Goal: Task Accomplishment & Management: Manage account settings

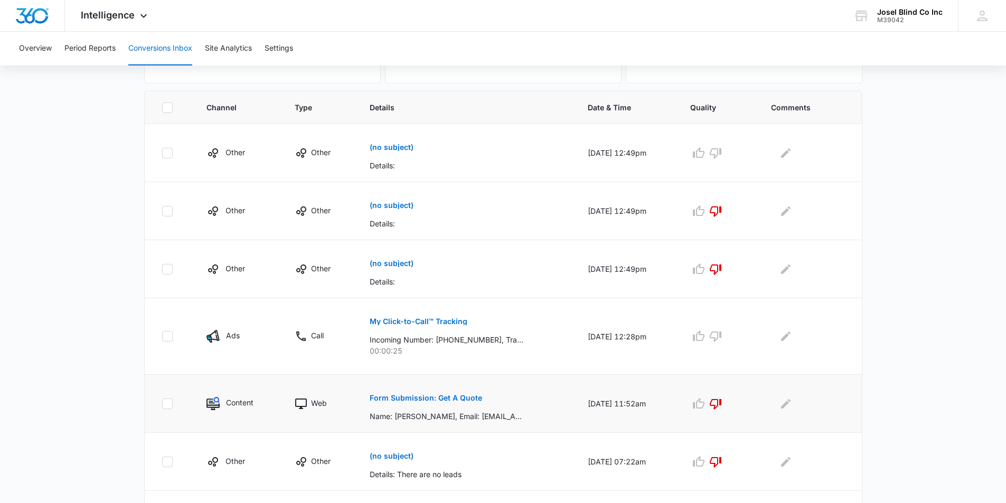
scroll to position [211, 0]
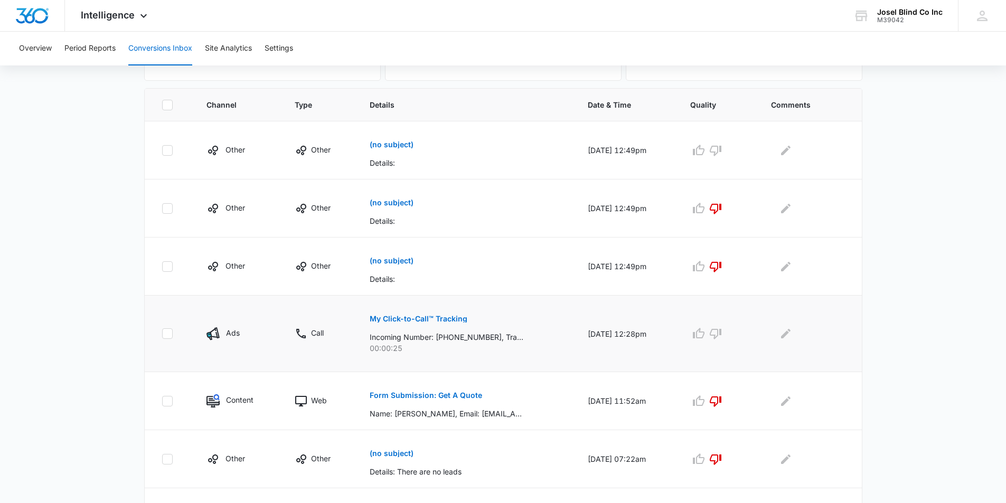
click at [314, 336] on p "Call" at bounding box center [317, 332] width 13 height 11
click at [214, 333] on img at bounding box center [212, 333] width 13 height 13
click at [168, 334] on icon at bounding box center [167, 333] width 6 height 5
click at [162, 334] on input "checkbox" at bounding box center [162, 334] width 1 height 1
click at [790, 333] on icon "Edit Comments" at bounding box center [786, 334] width 10 height 10
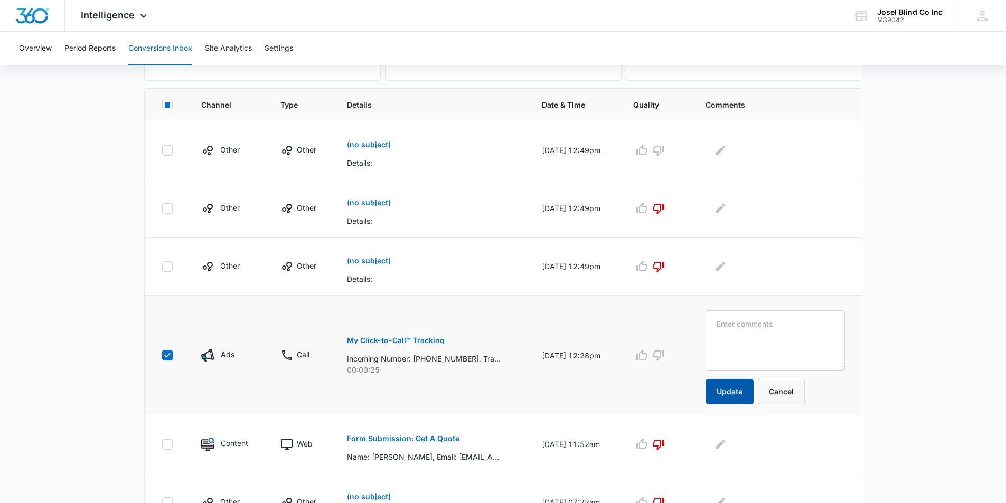
click at [746, 396] on button "Update" at bounding box center [729, 391] width 48 height 25
click at [664, 352] on icon "button" at bounding box center [659, 356] width 12 height 11
checkbox input "false"
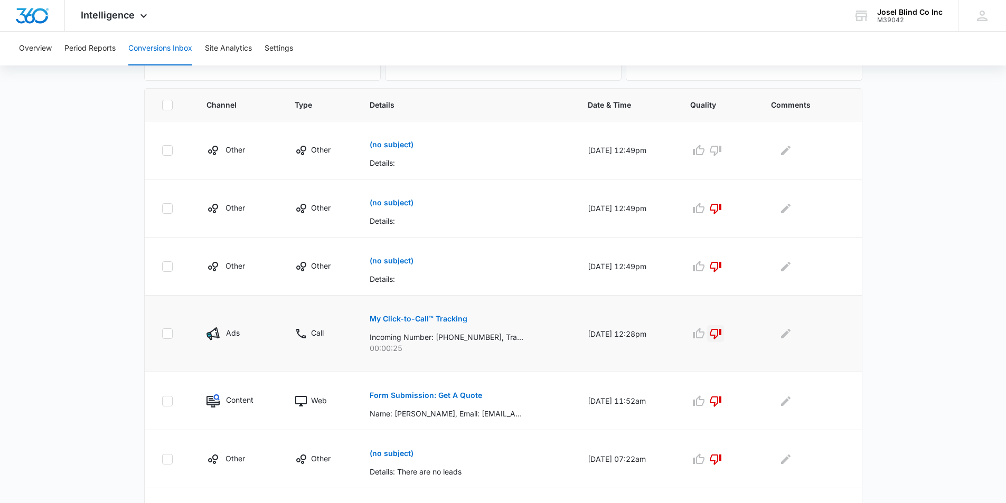
click at [475, 338] on p "Incoming Number: [PHONE_NUMBER], Tracking Number: [PHONE_NUMBER], Ring To: [PHO…" at bounding box center [447, 337] width 154 height 11
click at [406, 319] on p "My Click-to-Call™ Tracking" at bounding box center [419, 318] width 98 height 7
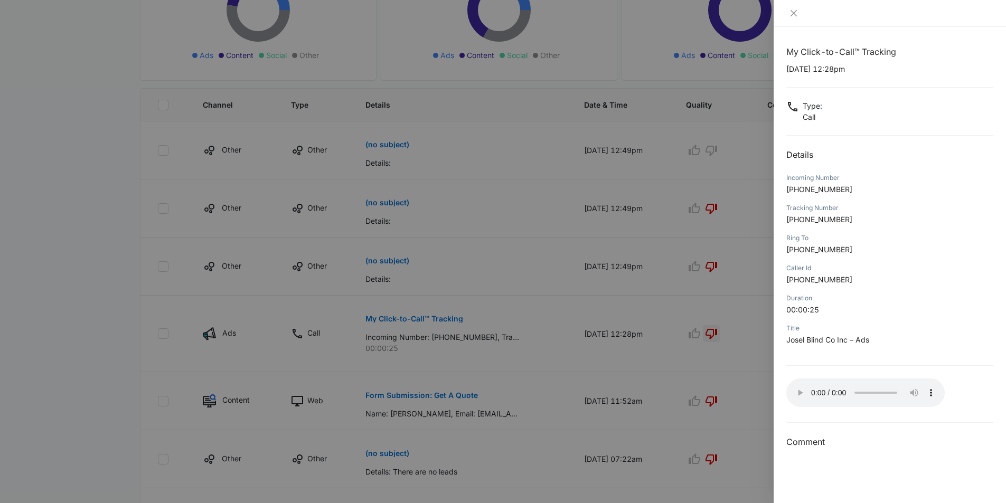
click at [717, 400] on div at bounding box center [503, 251] width 1006 height 503
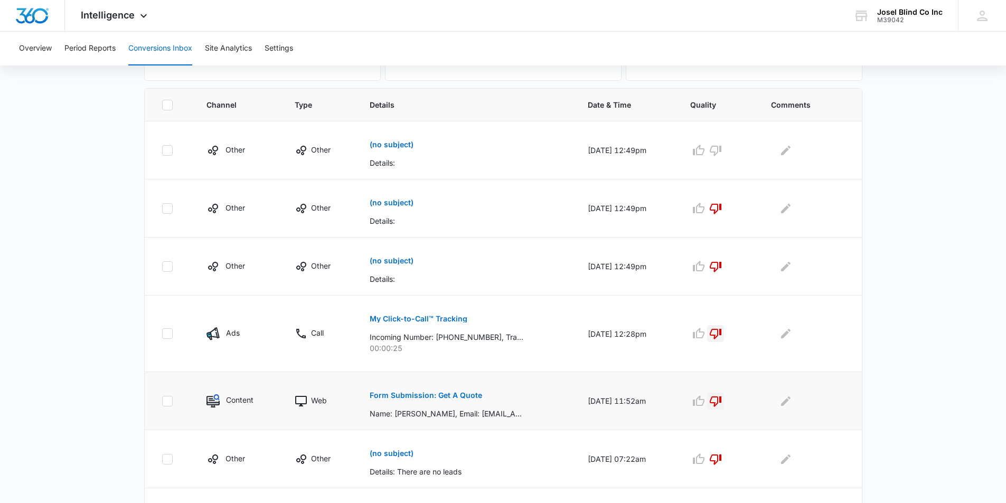
click at [722, 401] on icon "button" at bounding box center [715, 401] width 13 height 13
click at [722, 403] on icon "button" at bounding box center [715, 401] width 13 height 13
click at [792, 398] on icon "Edit Comments" at bounding box center [785, 401] width 13 height 13
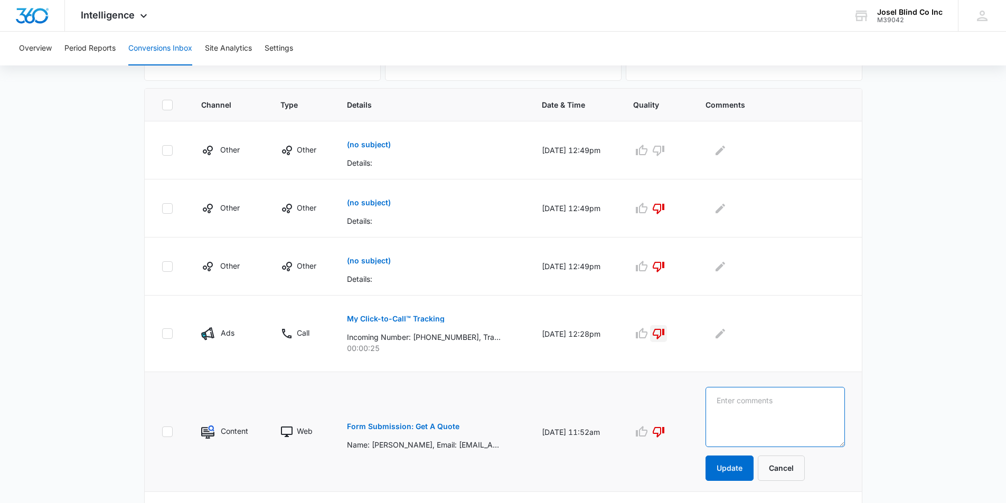
click at [736, 399] on textarea at bounding box center [774, 417] width 139 height 60
type textarea "wrong number"
click at [739, 464] on button "Update" at bounding box center [729, 468] width 48 height 25
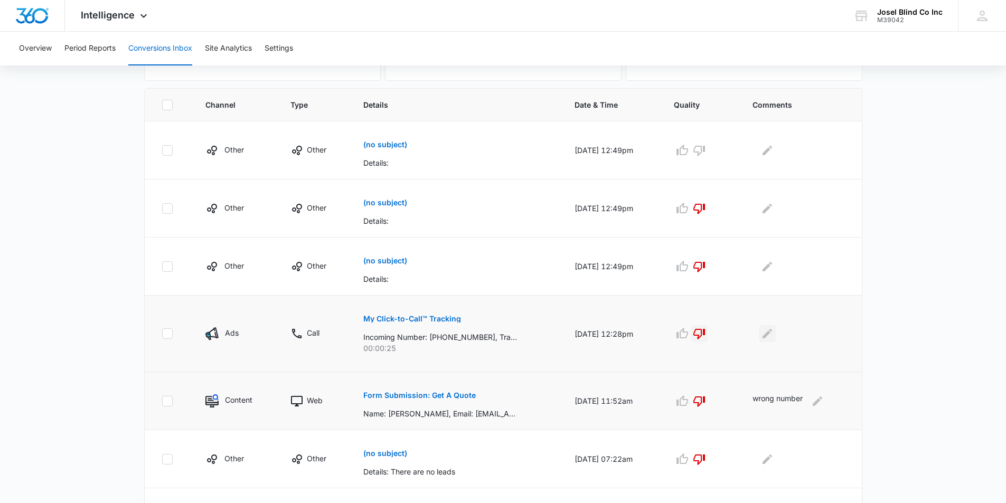
click at [764, 336] on icon "Edit Comments" at bounding box center [767, 333] width 13 height 13
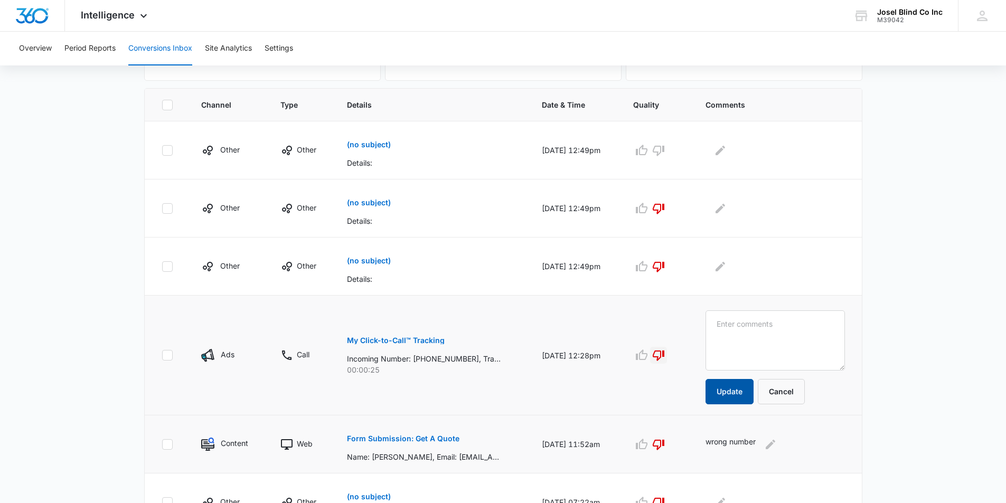
click at [740, 395] on button "Update" at bounding box center [729, 391] width 48 height 25
click at [163, 355] on icon at bounding box center [168, 356] width 10 height 10
click at [162, 355] on input "checkbox" at bounding box center [162, 355] width 1 height 1
checkbox input "false"
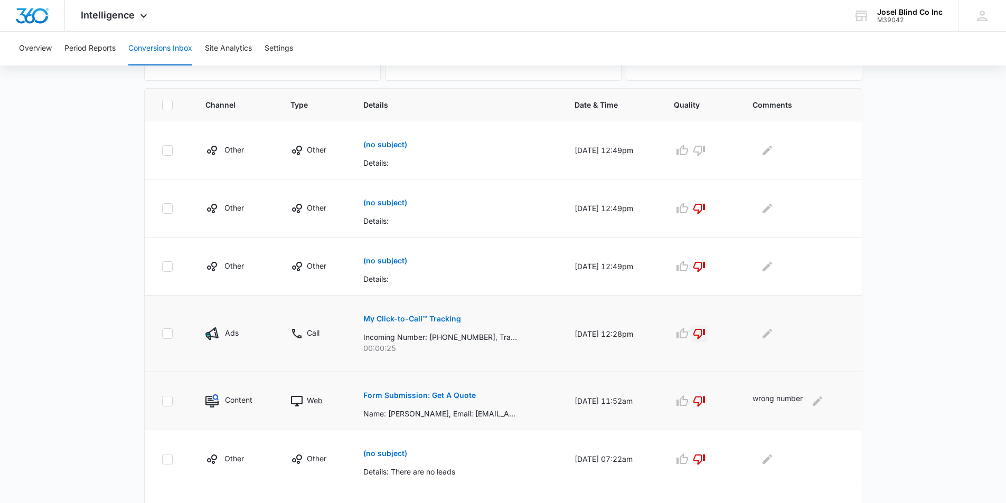
click at [459, 340] on p "Incoming Number: [PHONE_NUMBER], Tracking Number: [PHONE_NUMBER], Ring To: [PHO…" at bounding box center [440, 337] width 154 height 11
click at [396, 336] on p "Incoming Number: [PHONE_NUMBER], Tracking Number: [PHONE_NUMBER], Ring To: [PHO…" at bounding box center [440, 337] width 154 height 11
click at [391, 315] on p "My Click-to-Call™ Tracking" at bounding box center [412, 318] width 98 height 7
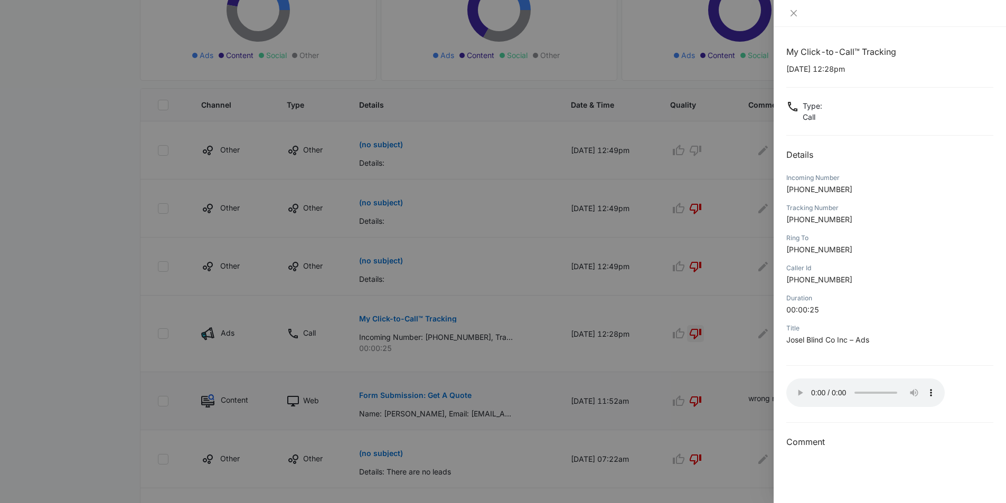
click at [632, 354] on div at bounding box center [503, 251] width 1006 height 503
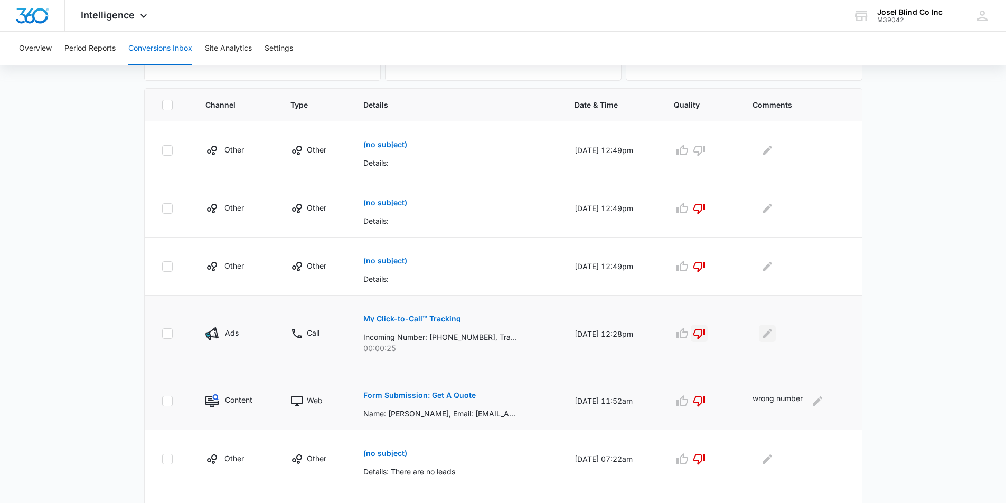
click at [769, 335] on icon "Edit Comments" at bounding box center [768, 334] width 10 height 10
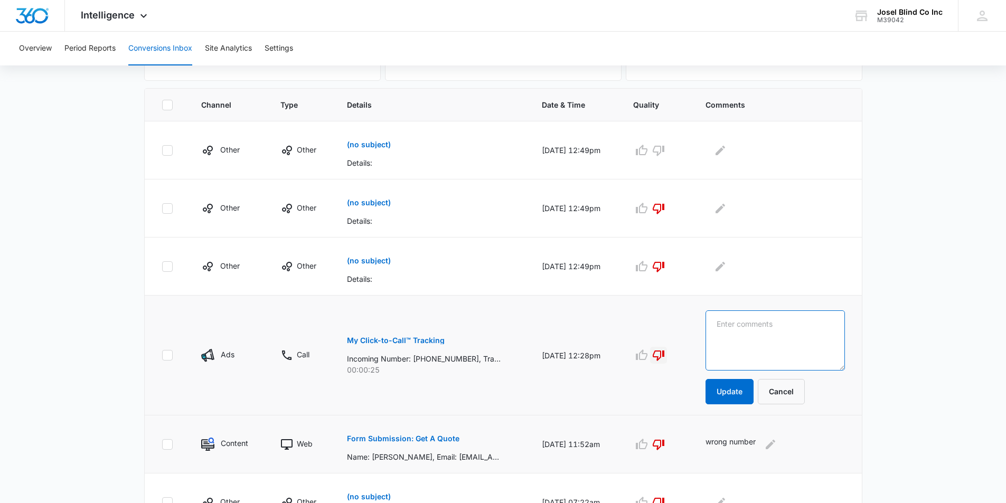
click at [747, 331] on textarea at bounding box center [774, 340] width 139 height 60
type textarea "wrong number"
click at [728, 397] on button "Update" at bounding box center [729, 391] width 48 height 25
drag, startPoint x: 719, startPoint y: 398, endPoint x: 733, endPoint y: 390, distance: 16.1
click at [733, 390] on button "Update" at bounding box center [729, 391] width 48 height 25
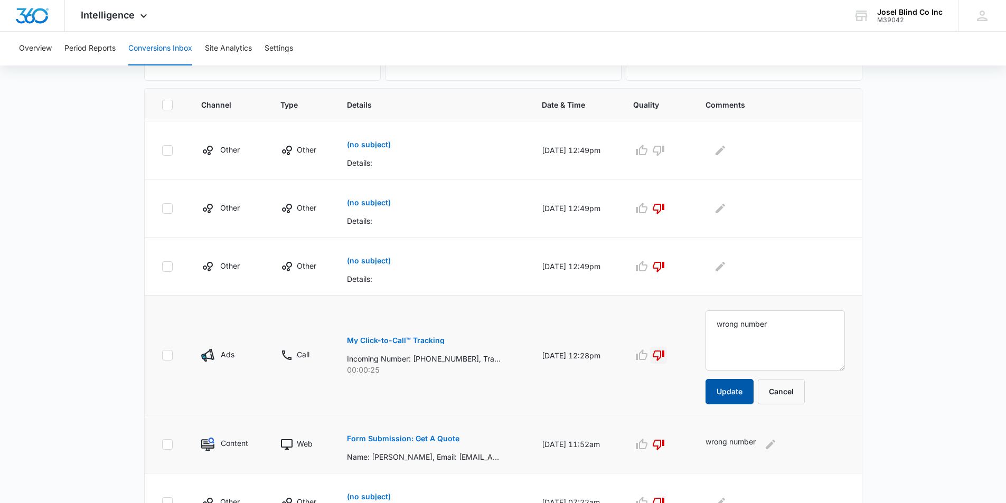
click at [733, 390] on button "Update" at bounding box center [729, 391] width 48 height 25
click at [733, 389] on button "Update" at bounding box center [729, 391] width 48 height 25
click at [728, 388] on button "Update" at bounding box center [729, 391] width 48 height 25
drag, startPoint x: 726, startPoint y: 388, endPoint x: 719, endPoint y: 387, distance: 6.4
click at [725, 388] on button "Update" at bounding box center [729, 391] width 48 height 25
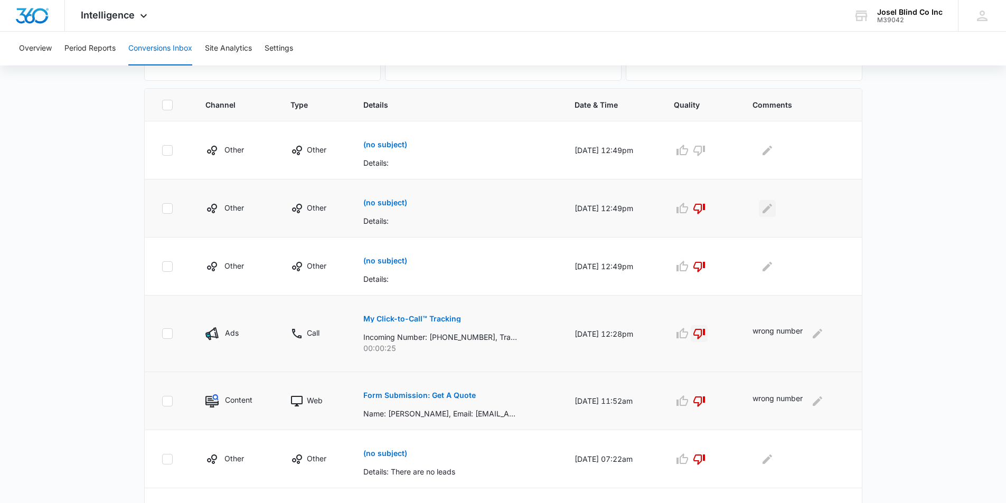
click at [770, 204] on icon "Edit Comments" at bounding box center [767, 208] width 13 height 13
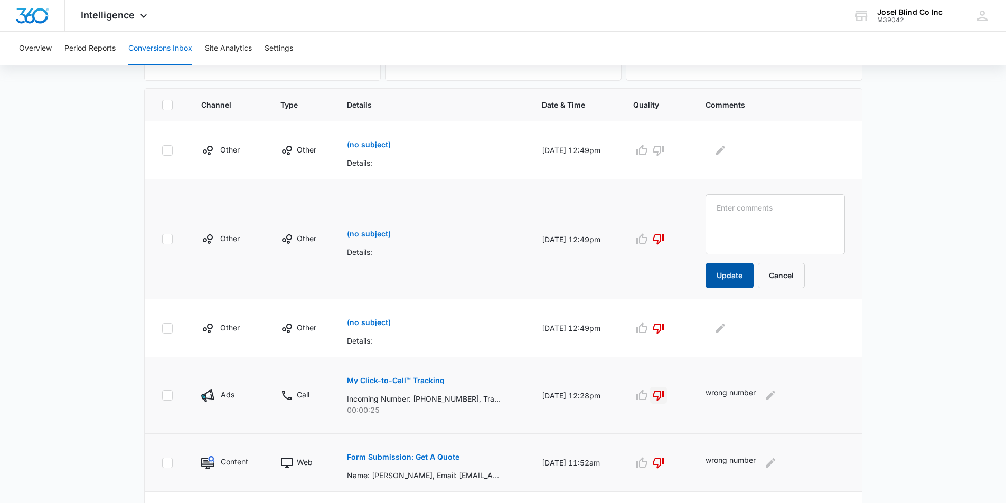
click at [741, 280] on button "Update" at bounding box center [729, 275] width 48 height 25
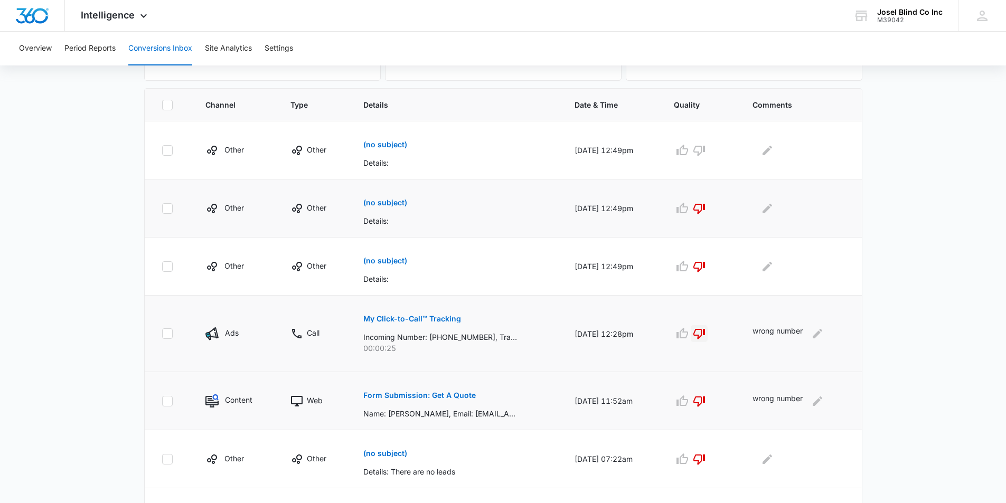
click at [369, 236] on td "(no subject) Details:" at bounding box center [457, 209] width 212 height 58
click at [367, 263] on p "(no subject)" at bounding box center [385, 260] width 44 height 7
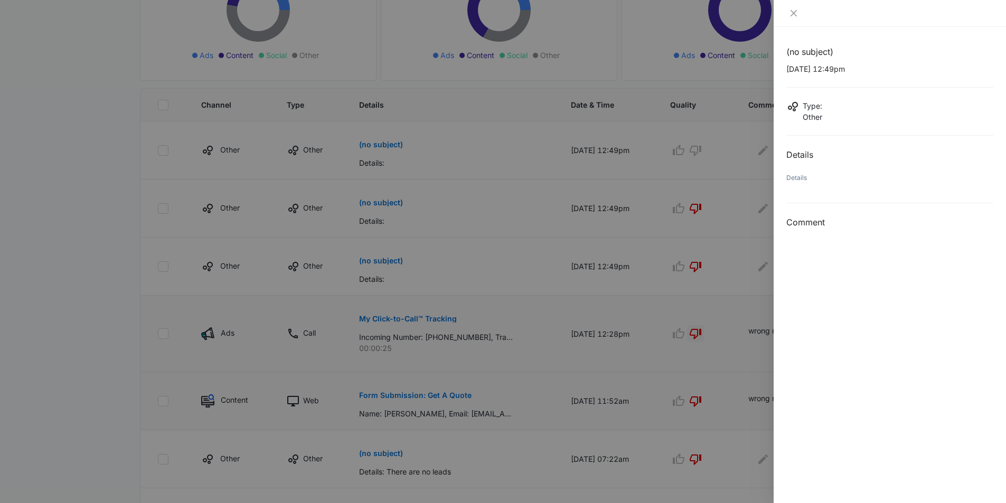
click at [368, 263] on div at bounding box center [503, 251] width 1006 height 503
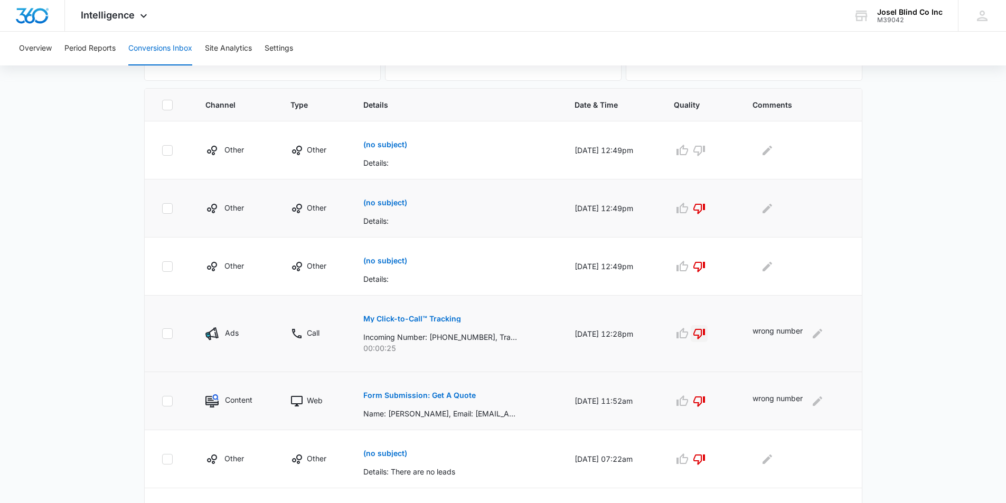
click at [379, 200] on p "(no subject)" at bounding box center [385, 202] width 44 height 7
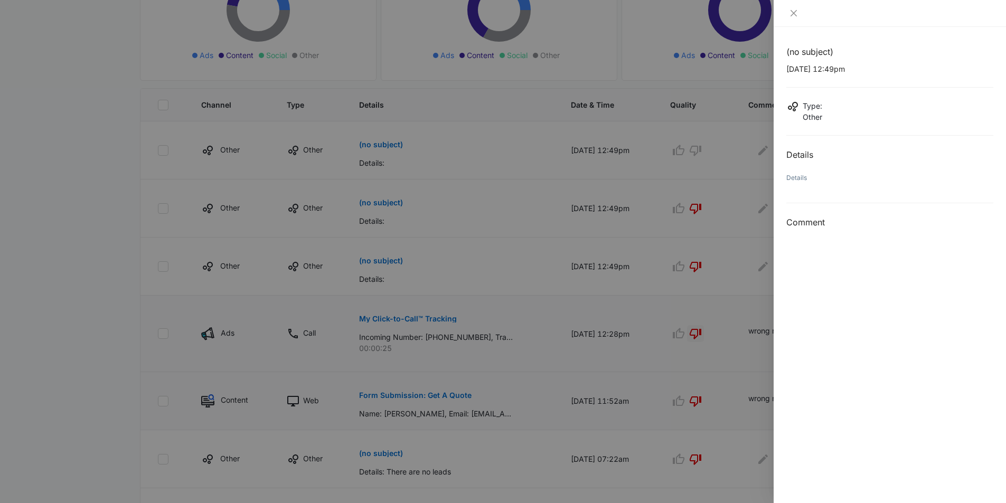
click at [379, 200] on div at bounding box center [503, 251] width 1006 height 503
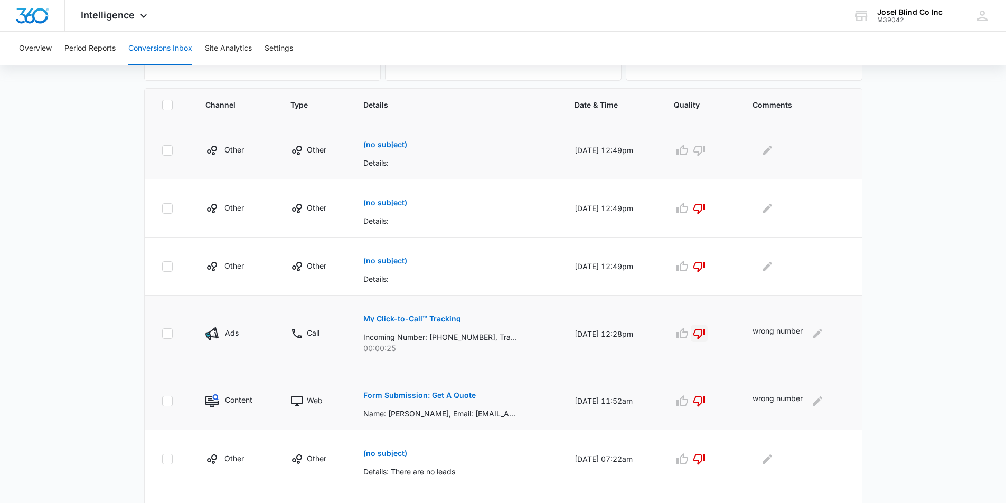
click at [372, 149] on button "(no subject)" at bounding box center [385, 144] width 44 height 25
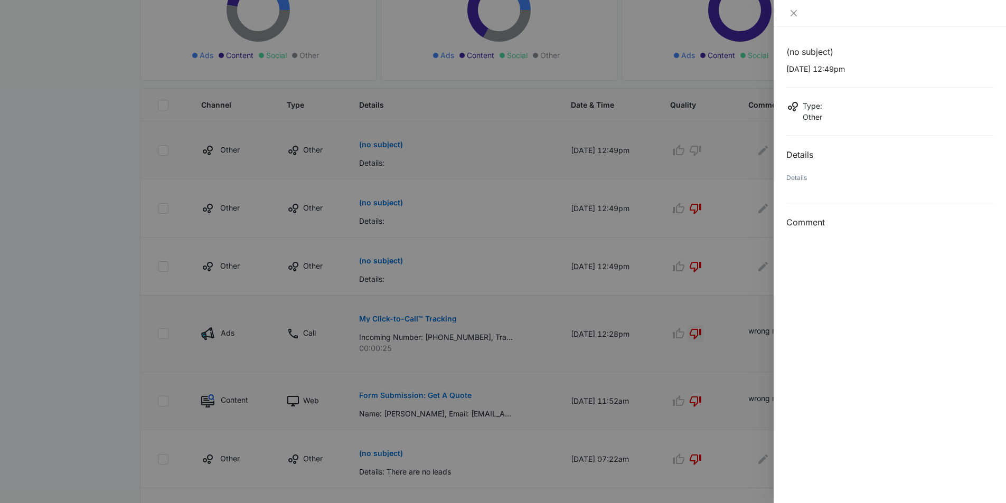
click at [372, 149] on div at bounding box center [503, 251] width 1006 height 503
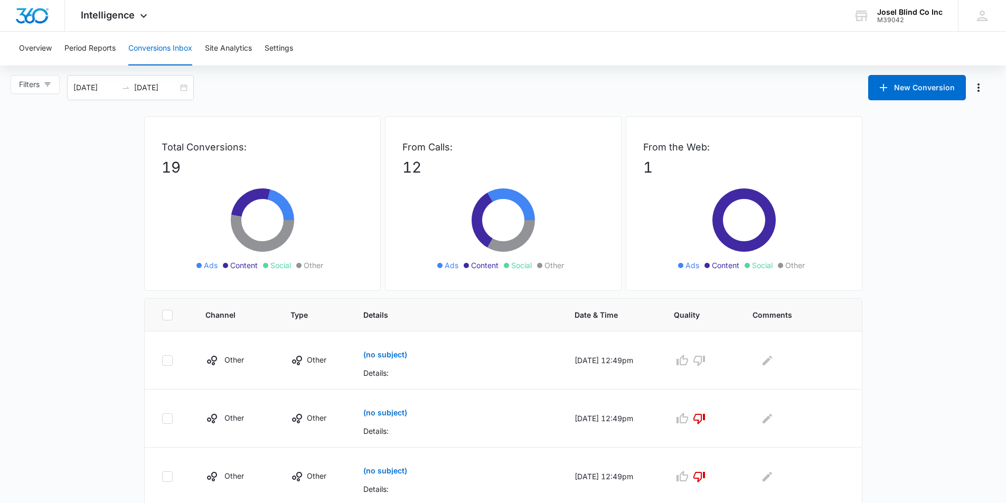
scroll to position [0, 0]
click at [980, 86] on icon "Manage Numbers" at bounding box center [978, 88] width 13 height 13
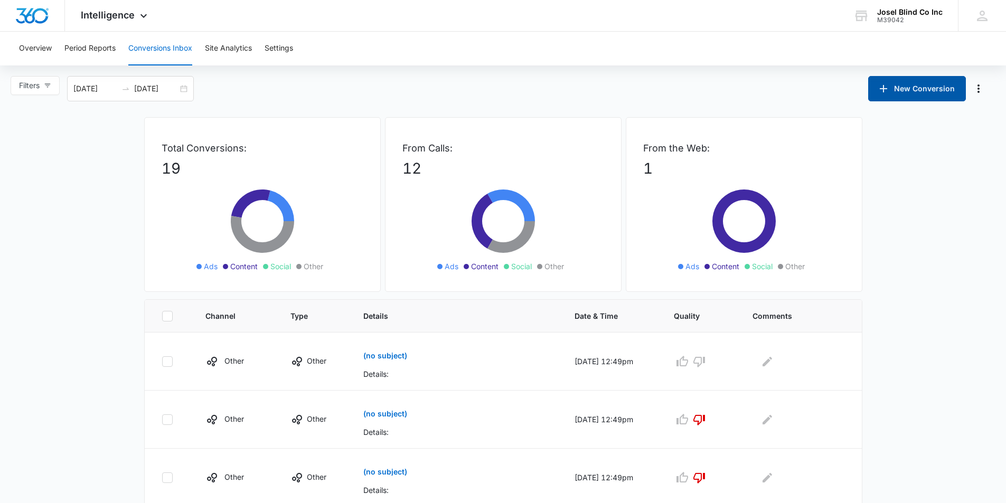
click at [893, 86] on button "New Conversion" at bounding box center [917, 88] width 98 height 25
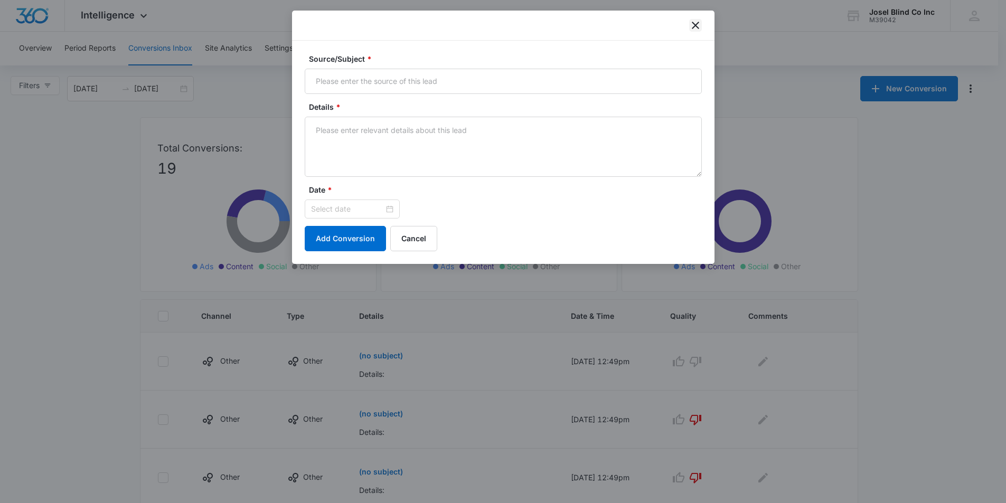
click at [695, 25] on icon "close" at bounding box center [695, 25] width 7 height 7
